Goal: Obtain resource: Download file/media

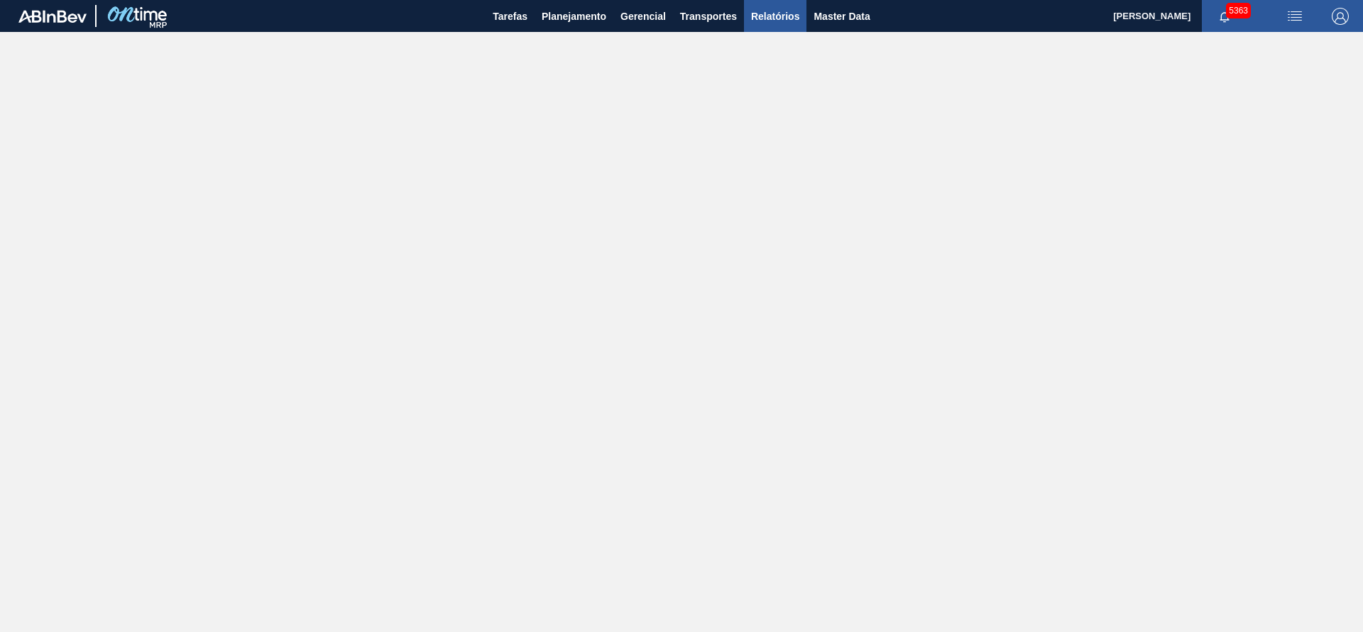
click at [769, 13] on span "Relatórios" at bounding box center [775, 16] width 48 height 17
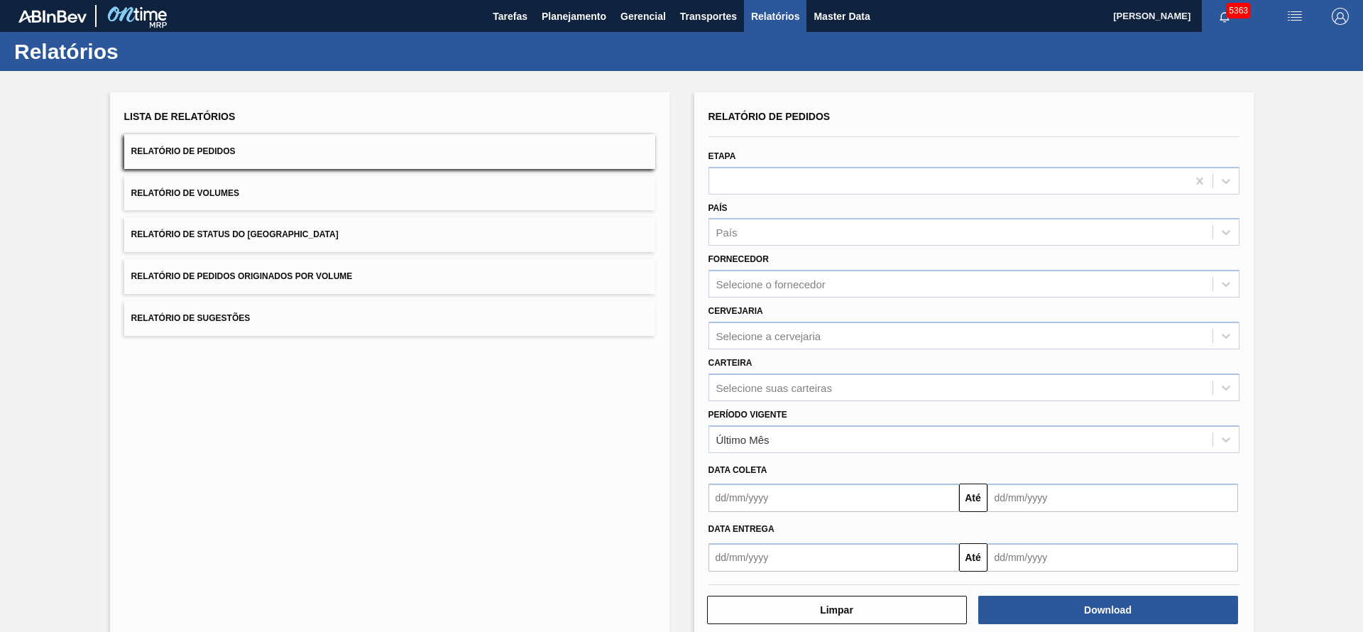
click at [358, 271] on button "Relatório de Pedidos Originados por Volume" at bounding box center [389, 276] width 531 height 35
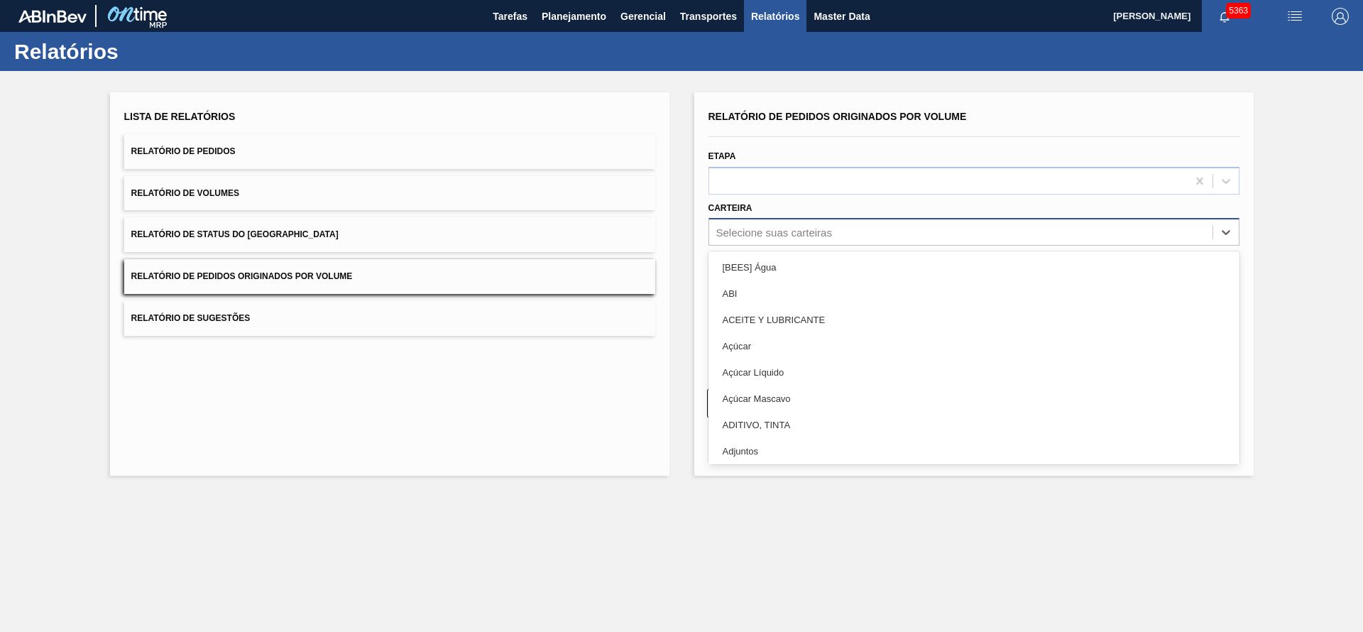
click at [794, 227] on div "Selecione suas carteiras" at bounding box center [775, 233] width 116 height 12
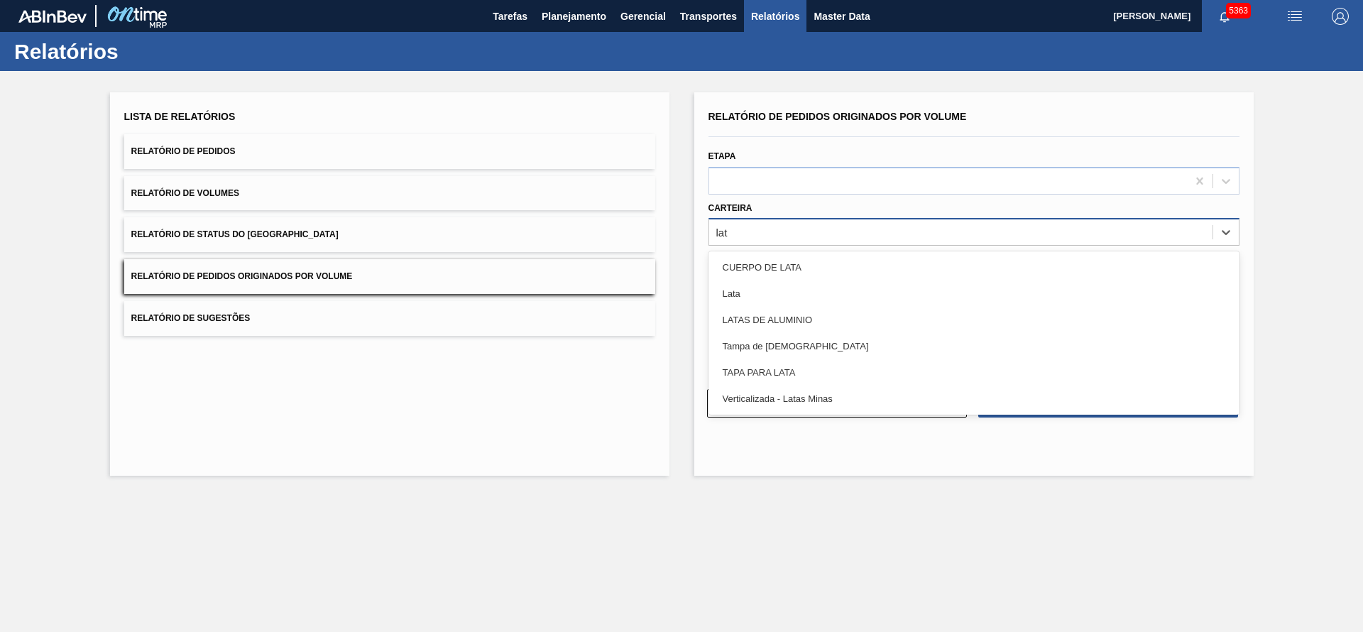
type input "lata"
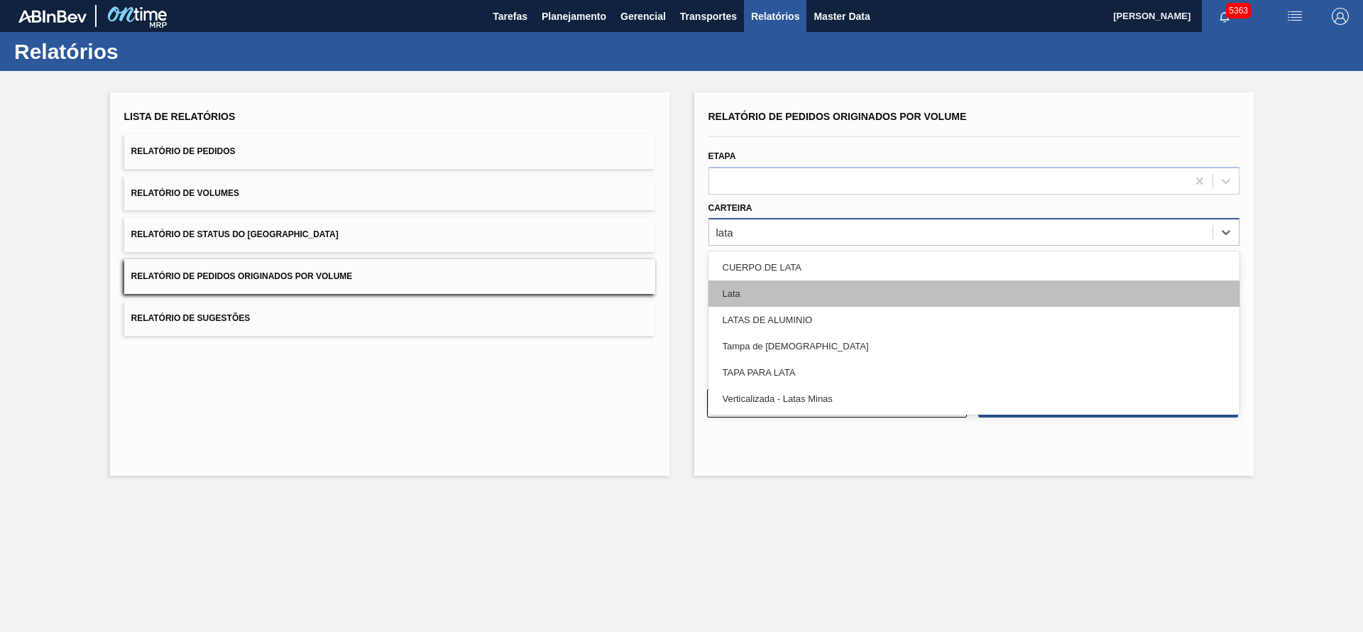
click at [760, 285] on div "Lata" at bounding box center [974, 294] width 531 height 26
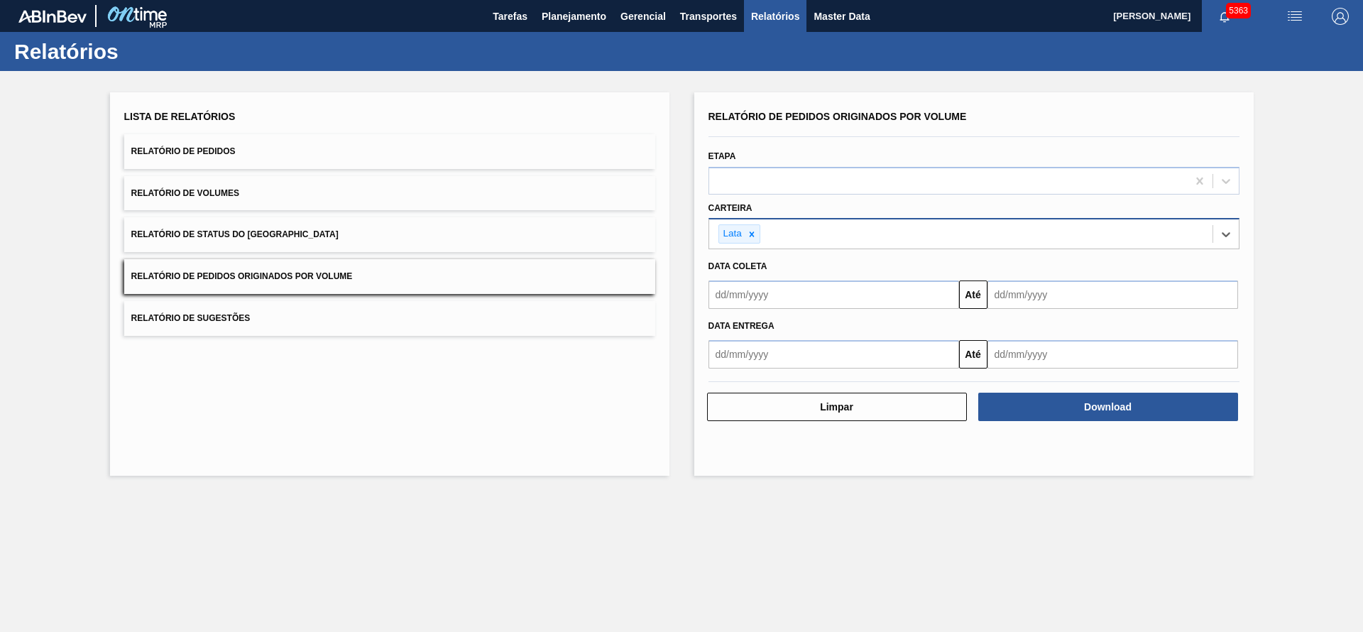
click at [758, 299] on input "text" at bounding box center [834, 295] width 251 height 28
click at [209, 139] on button "Relatório de Pedidos" at bounding box center [389, 151] width 531 height 35
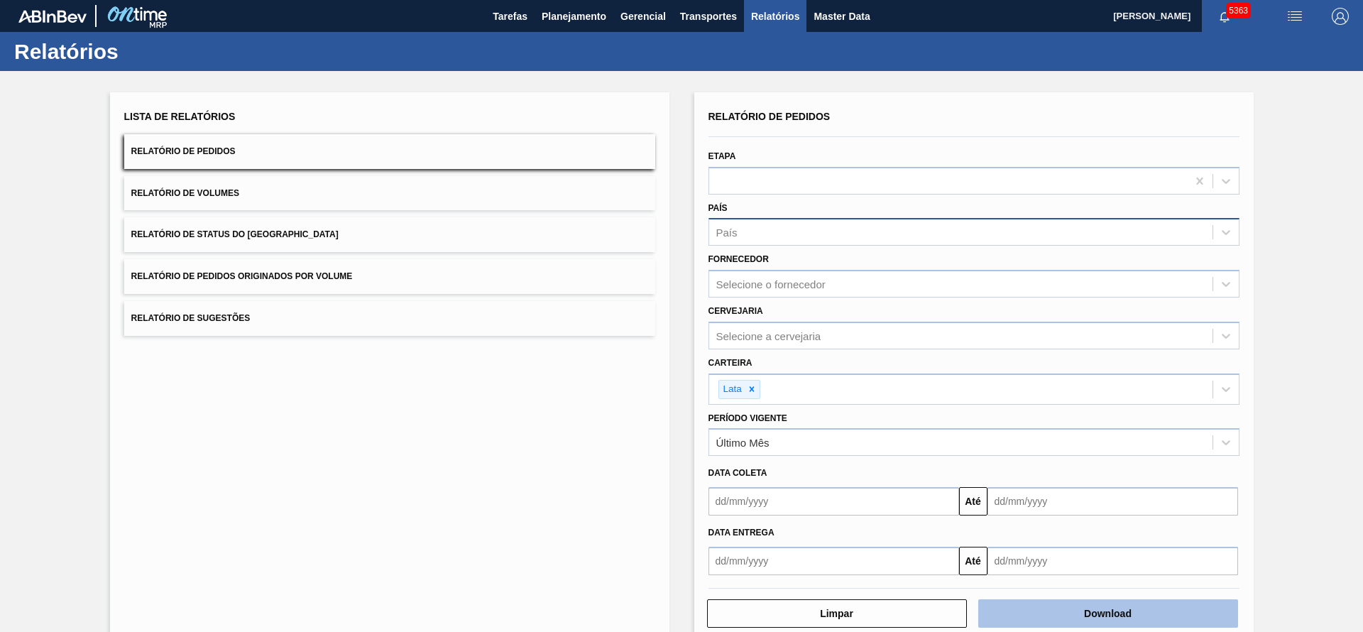
click at [1094, 615] on button "Download" at bounding box center [1109, 613] width 260 height 28
